Goal: Transaction & Acquisition: Download file/media

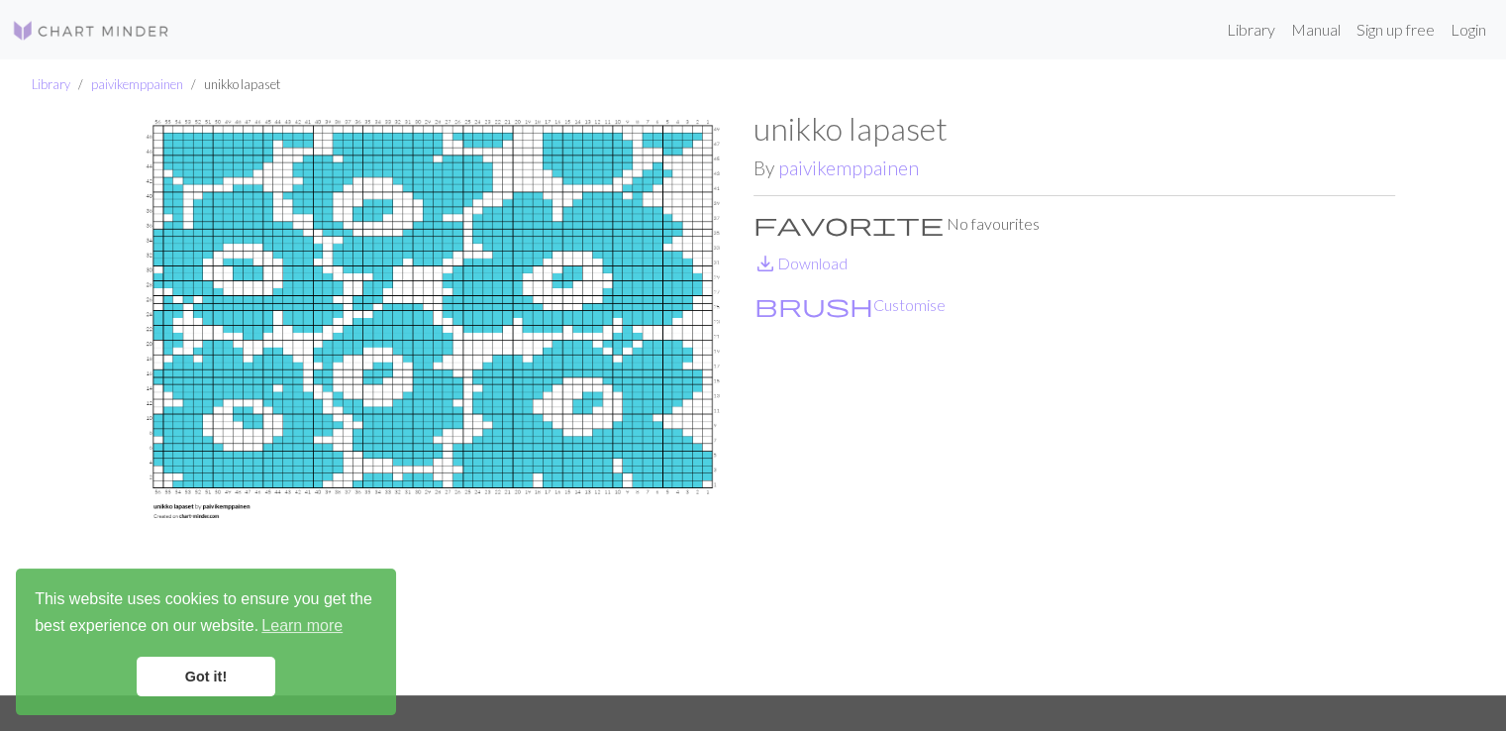
click at [173, 674] on link "Got it!" at bounding box center [206, 676] width 139 height 40
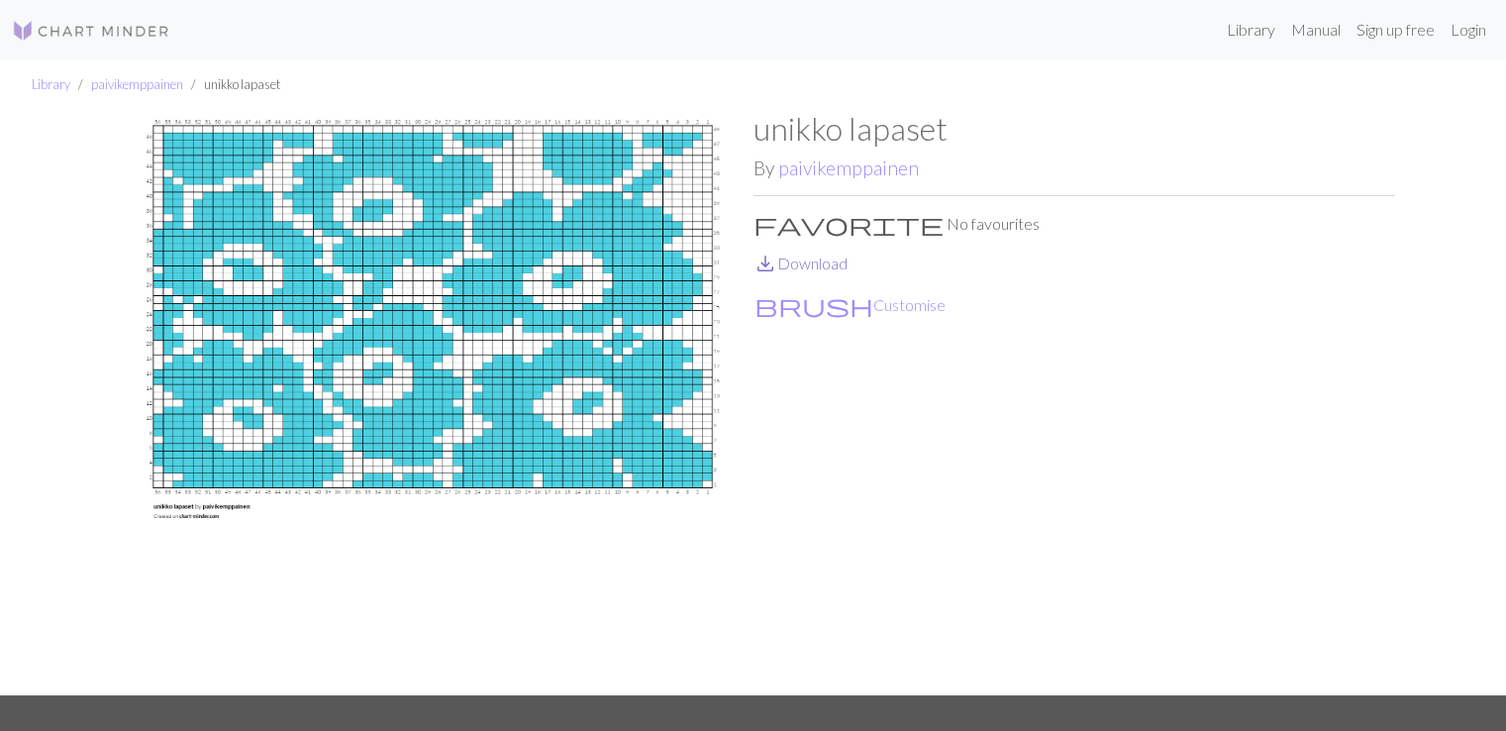
click at [806, 262] on link "save_alt Download" at bounding box center [800, 262] width 94 height 19
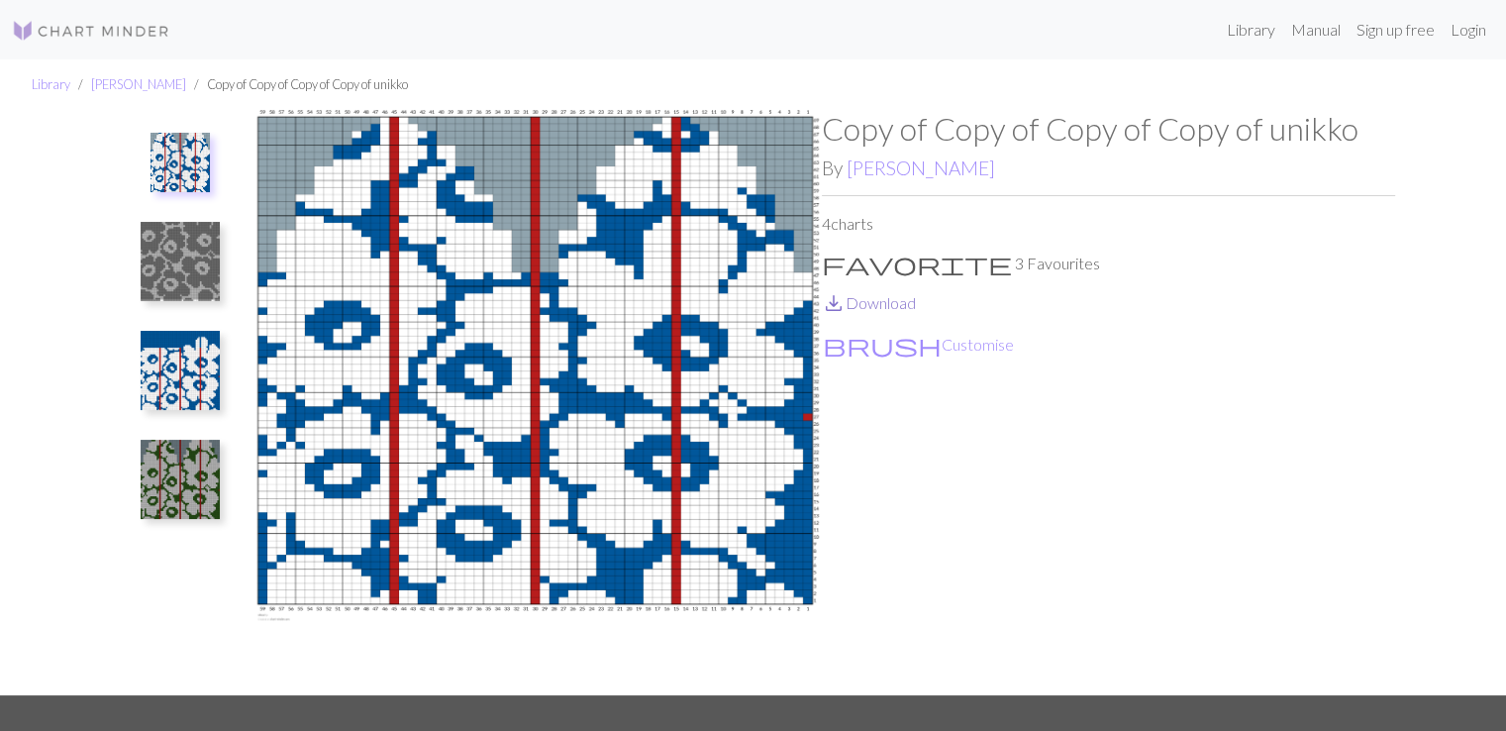
click at [878, 306] on link "save_alt Download" at bounding box center [869, 302] width 94 height 19
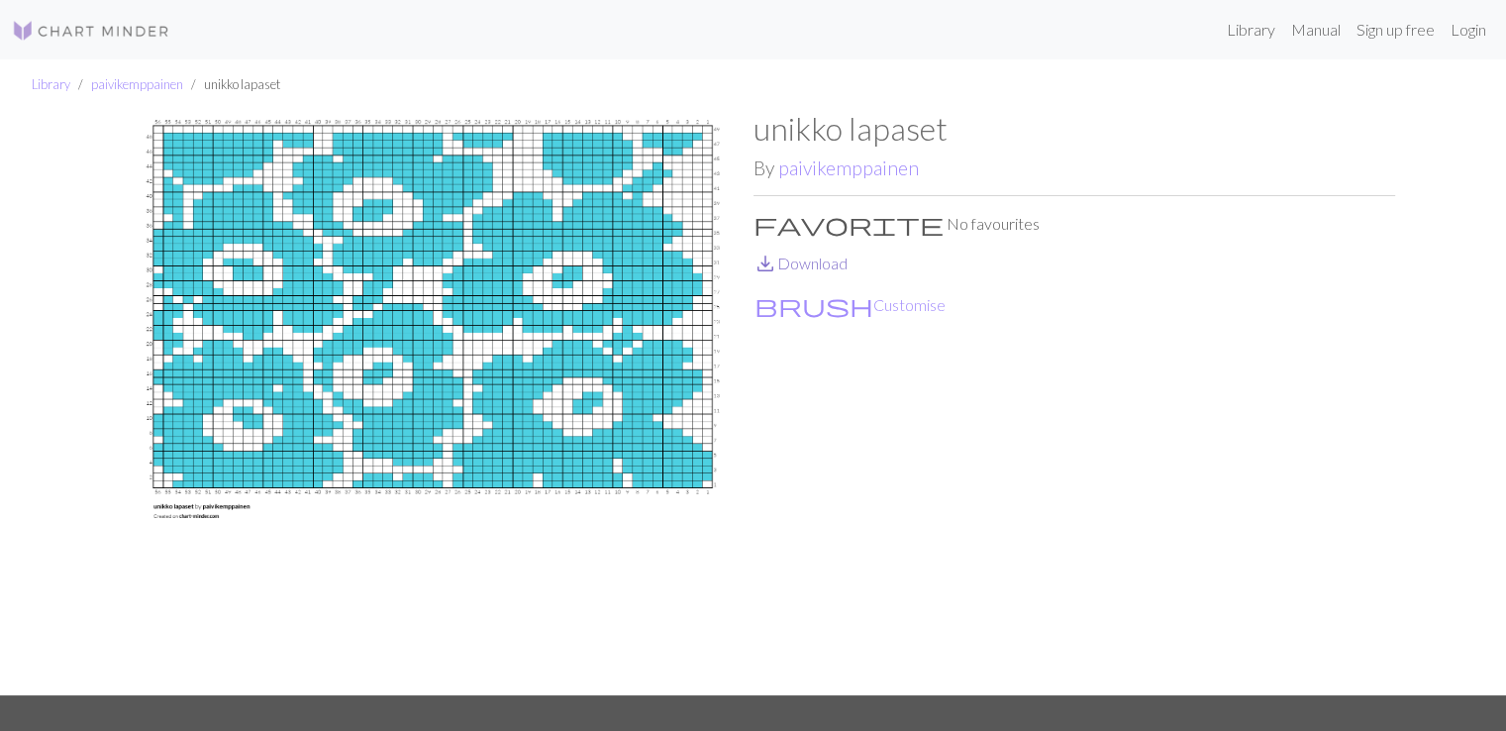
click at [819, 269] on link "save_alt Download" at bounding box center [800, 262] width 94 height 19
